Goal: Transaction & Acquisition: Purchase product/service

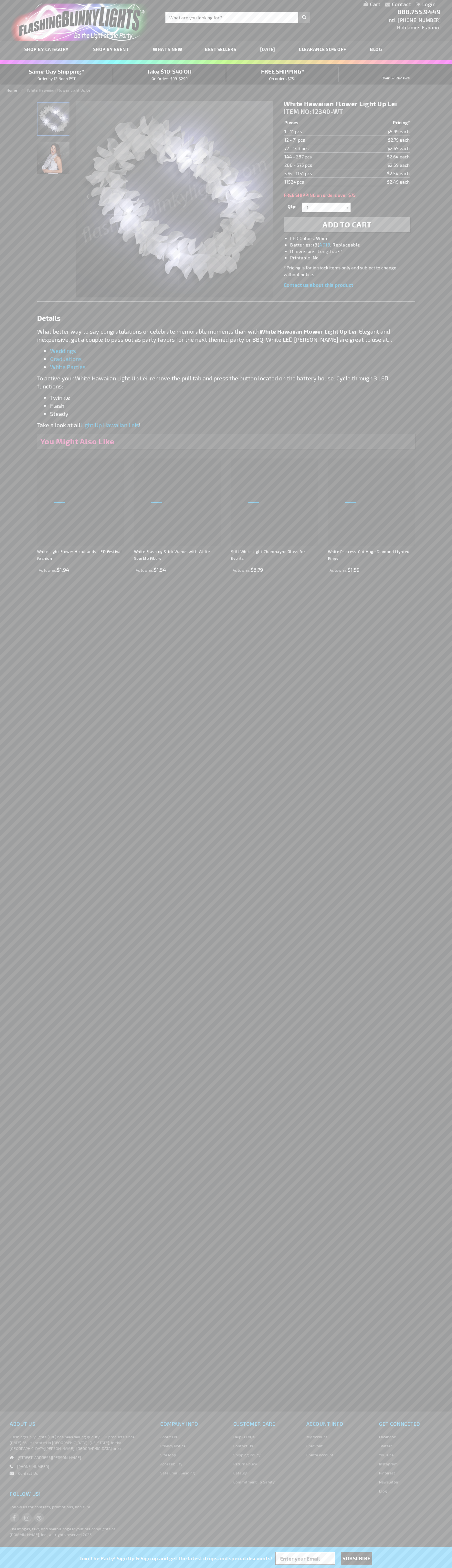
click at [54, 121] on img "White LED Hawaiian Light Up Lei" at bounding box center [53, 119] width 32 height 32
click at [347, 225] on span "Add to Cart" at bounding box center [347, 224] width 49 height 9
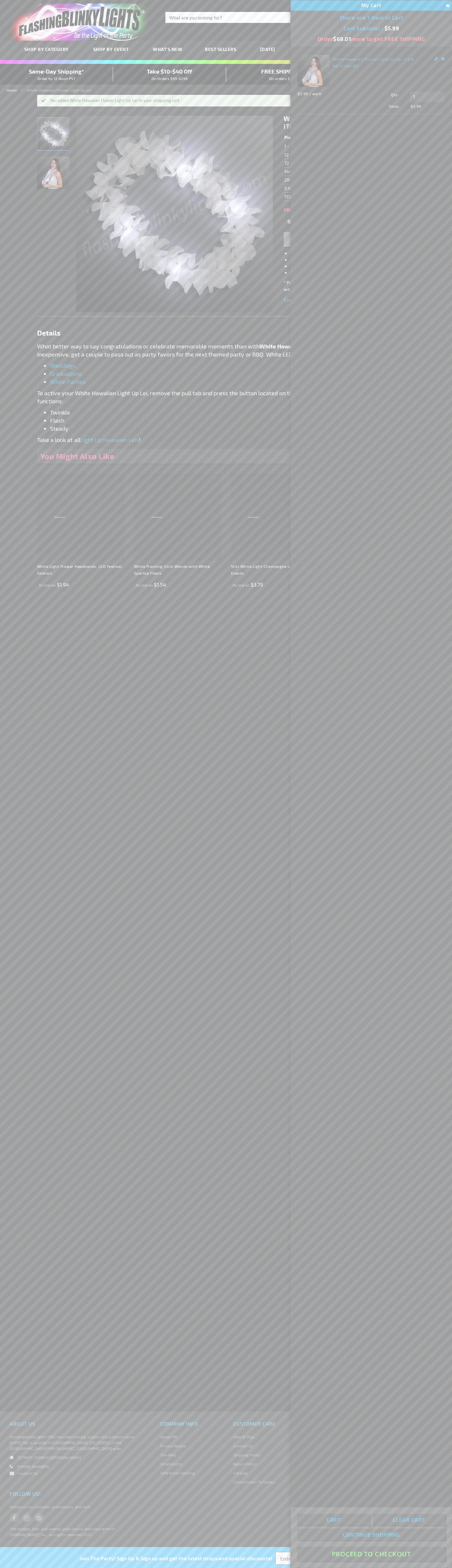
click at [371, 1554] on button "Proceed To Checkout" at bounding box center [371, 1554] width 148 height 15
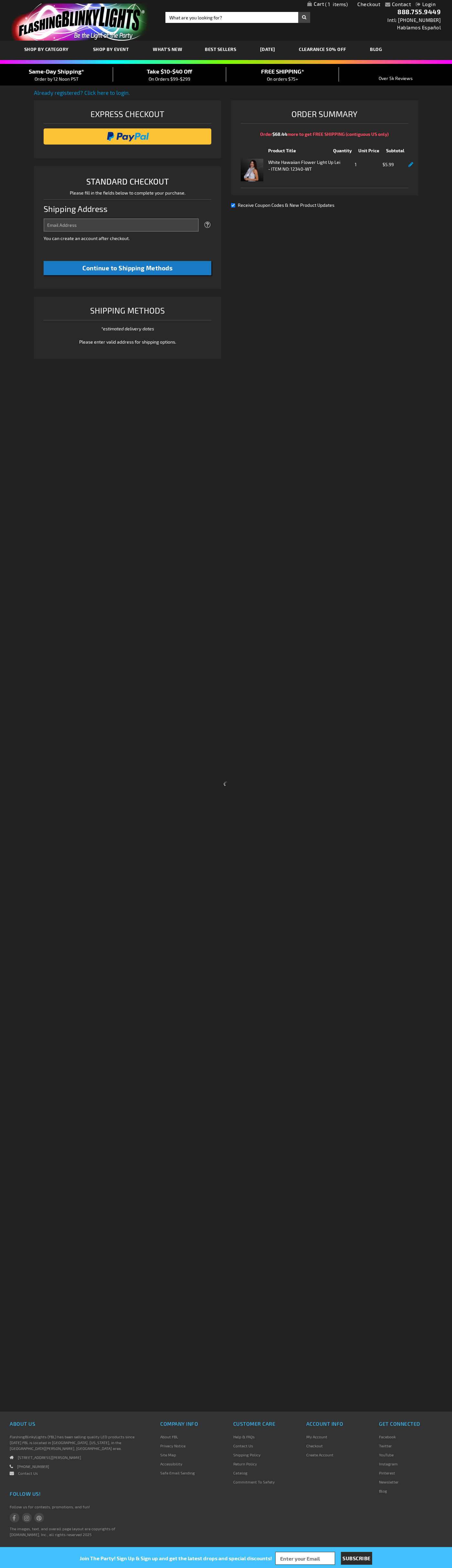
select select "US"
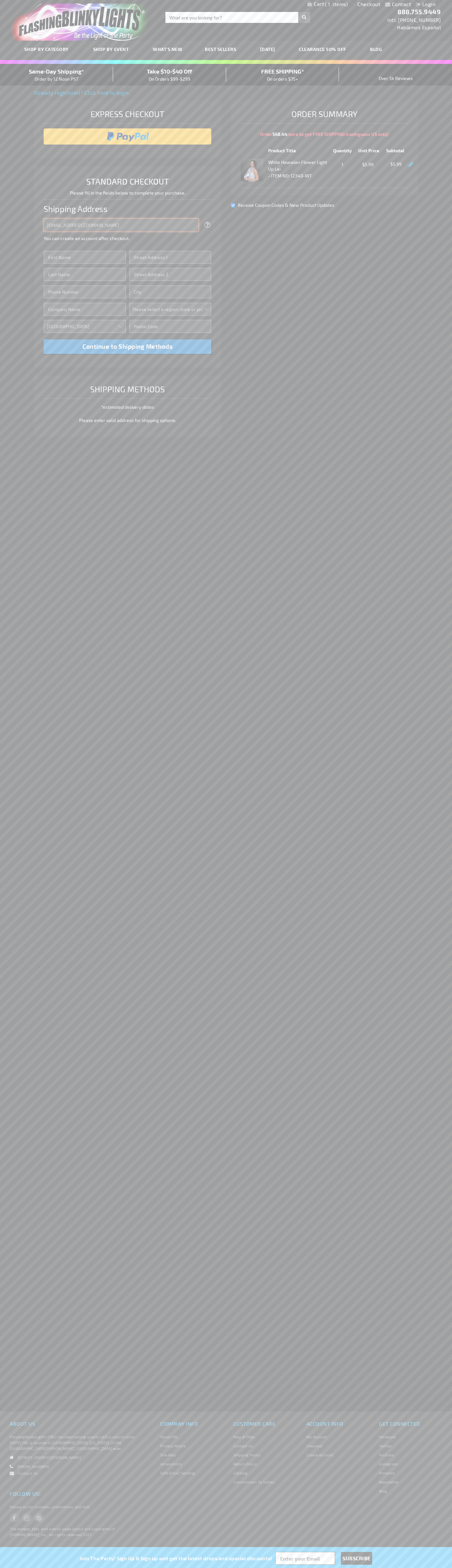
type input "johnsmith005@storebotmail.joonix.net"
type input "John"
type input "4581 Webb Street"
type input "First floor"
type input "pryor"
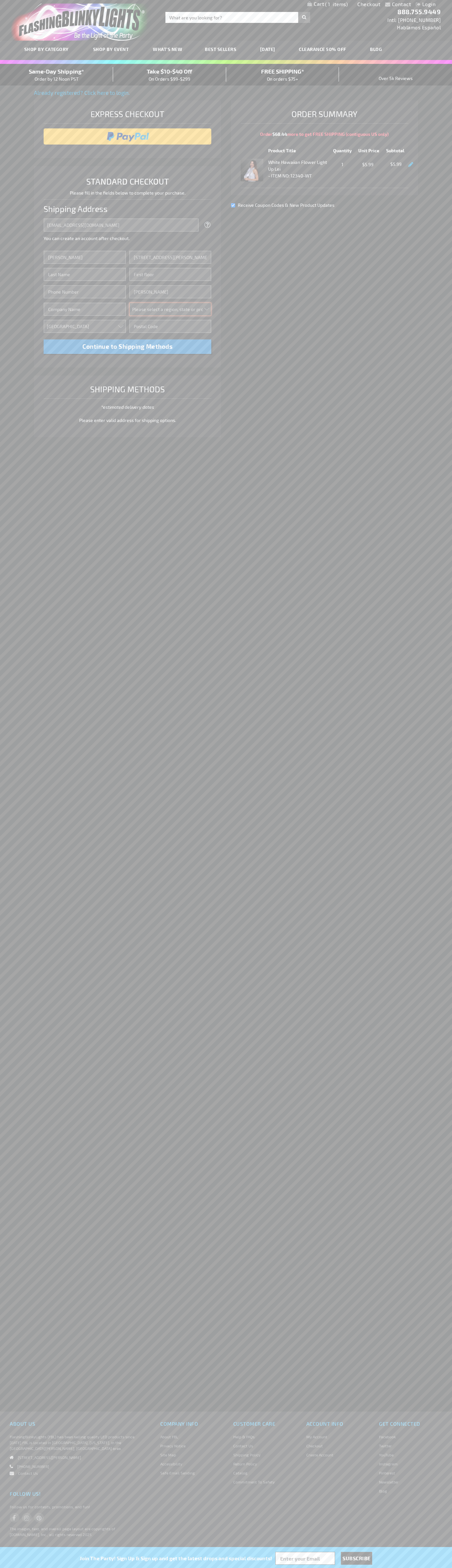
select select "48"
type input "74361"
type input "Smith"
type input "6502530000"
type input "John Smith"
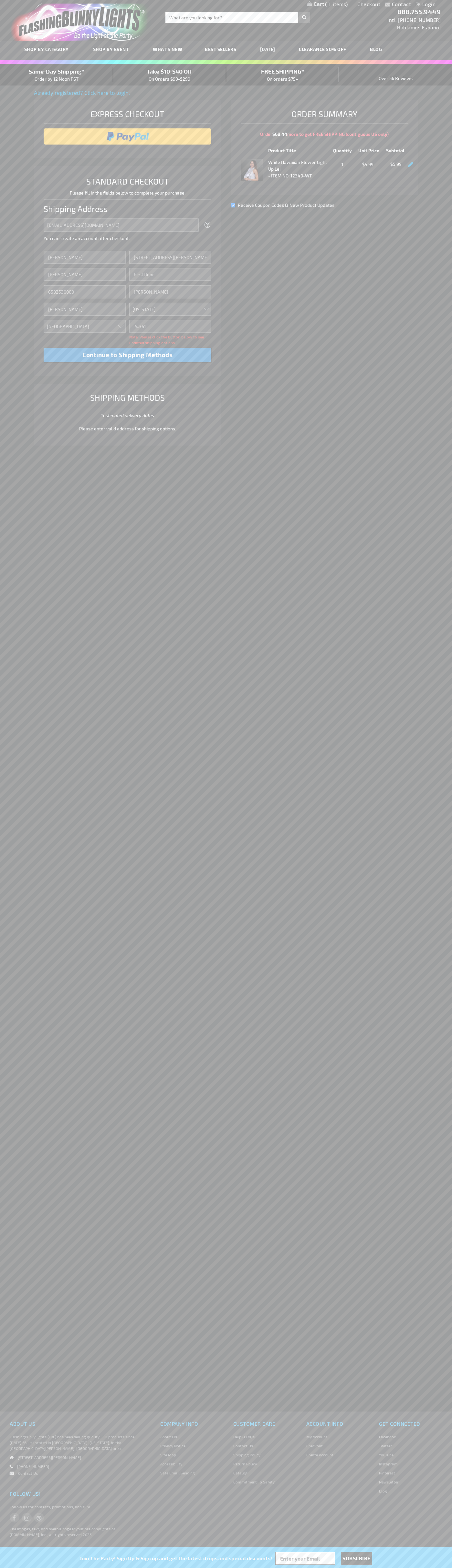
click at [57, 75] on div "Same-Day Shipping* Order by 12 Noon PST" at bounding box center [57, 74] width 113 height 15
click at [127, 136] on input "image" at bounding box center [127, 136] width 161 height 13
